Goal: Navigation & Orientation: Find specific page/section

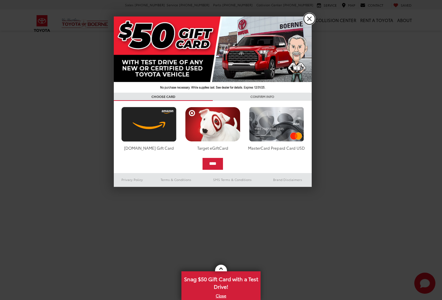
click at [311, 22] on link "X" at bounding box center [309, 18] width 11 height 11
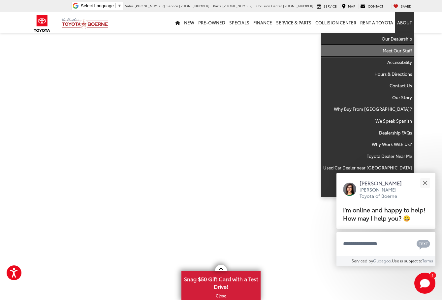
click at [402, 49] on link "Meet Our Staff" at bounding box center [367, 51] width 93 height 12
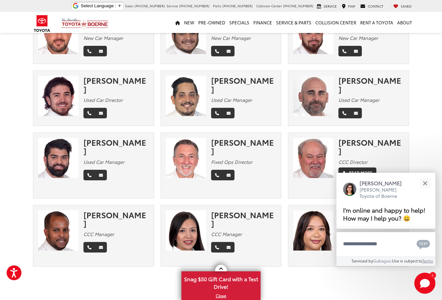
scroll to position [152, 0]
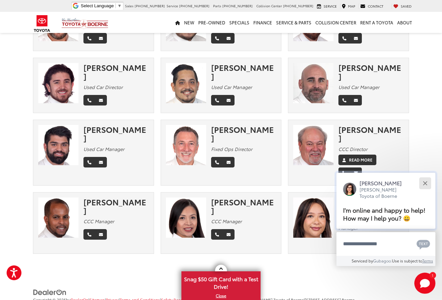
click at [425, 185] on button "Close" at bounding box center [425, 183] width 14 height 14
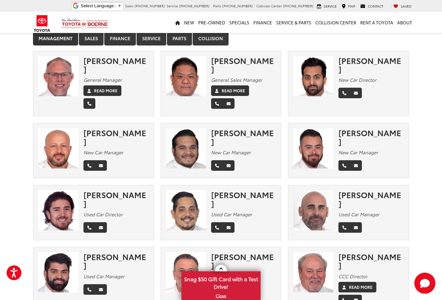
scroll to position [0, 0]
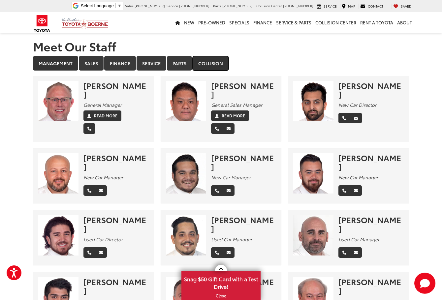
click at [215, 67] on link "Collision" at bounding box center [211, 63] width 36 height 15
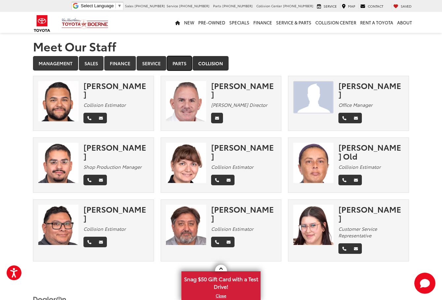
click at [179, 61] on link "Parts" at bounding box center [179, 63] width 25 height 15
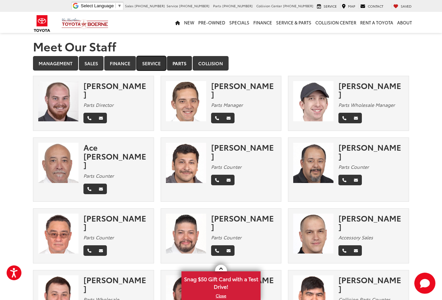
click at [157, 65] on link "Service" at bounding box center [151, 63] width 30 height 15
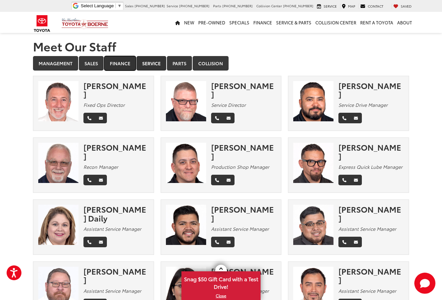
click at [124, 65] on link "Finance" at bounding box center [120, 63] width 32 height 15
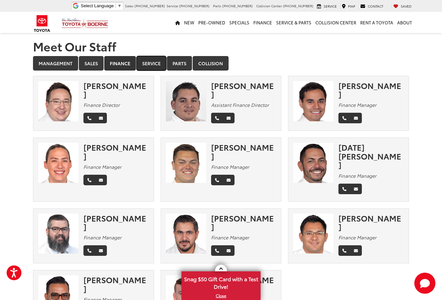
click at [148, 62] on link "Service" at bounding box center [151, 63] width 30 height 15
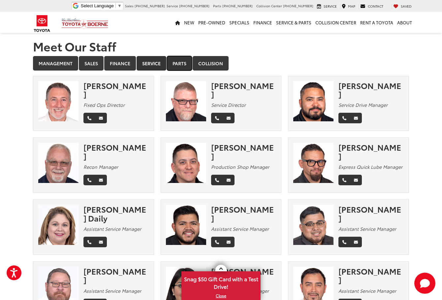
click at [175, 64] on link "Parts" at bounding box center [179, 63] width 25 height 15
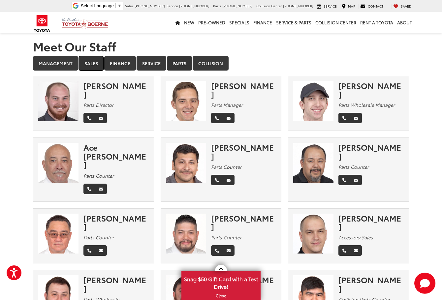
click at [89, 65] on link "Sales" at bounding box center [91, 63] width 25 height 15
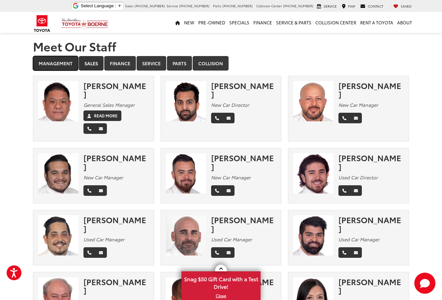
click at [59, 66] on link "Management" at bounding box center [55, 63] width 45 height 15
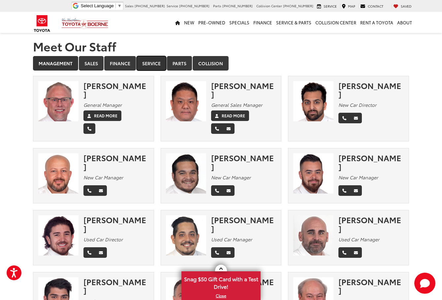
click at [154, 63] on link "Service" at bounding box center [151, 63] width 30 height 15
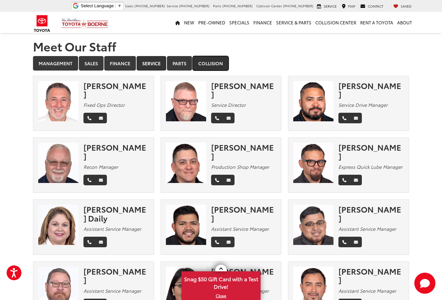
click at [204, 66] on link "Collision" at bounding box center [211, 63] width 36 height 15
